Goal: Navigation & Orientation: Find specific page/section

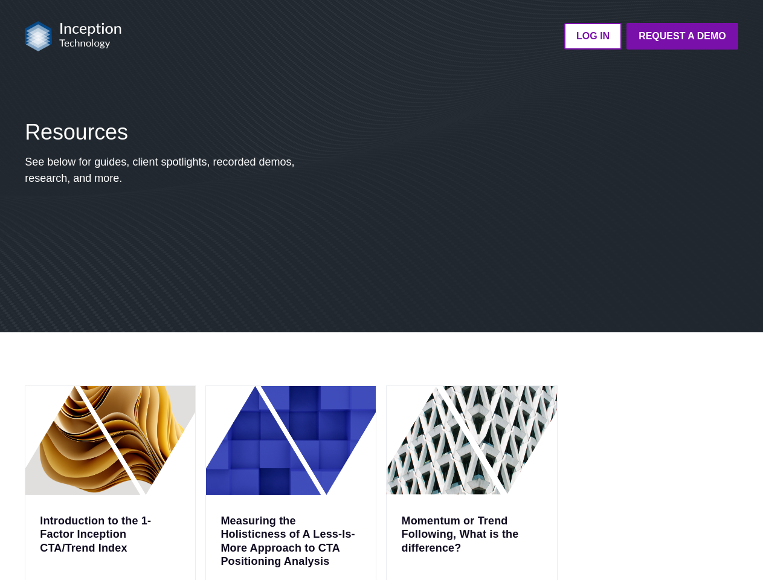
click at [381, 290] on div "Resources See below for guides, client spotlights, recorded demos, research, an…" at bounding box center [381, 212] width 722 height 242
click at [73, 36] on img at bounding box center [73, 36] width 97 height 30
click at [437, 36] on ul "LOG IN Request a Demo Go back to platform" at bounding box center [437, 36] width 602 height 27
click at [76, 132] on span "Resources" at bounding box center [76, 132] width 103 height 25
